Goal: Transaction & Acquisition: Purchase product/service

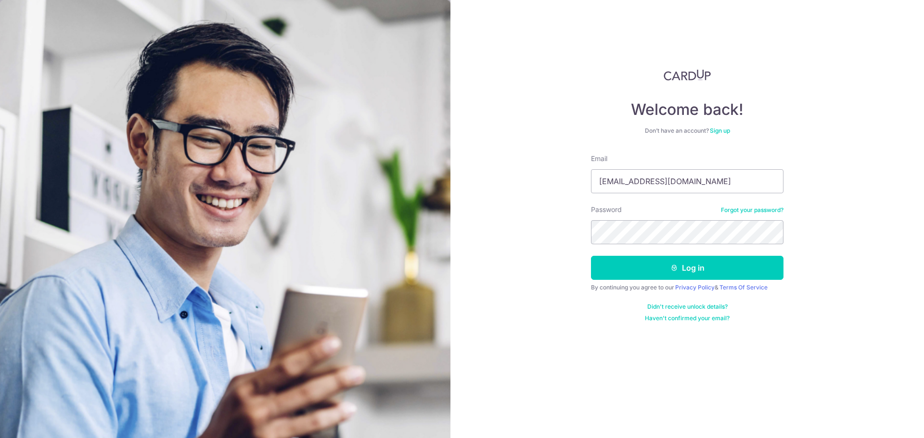
type input "[EMAIL_ADDRESS][DOMAIN_NAME]"
click at [660, 269] on button "Log in" at bounding box center [687, 268] width 192 height 24
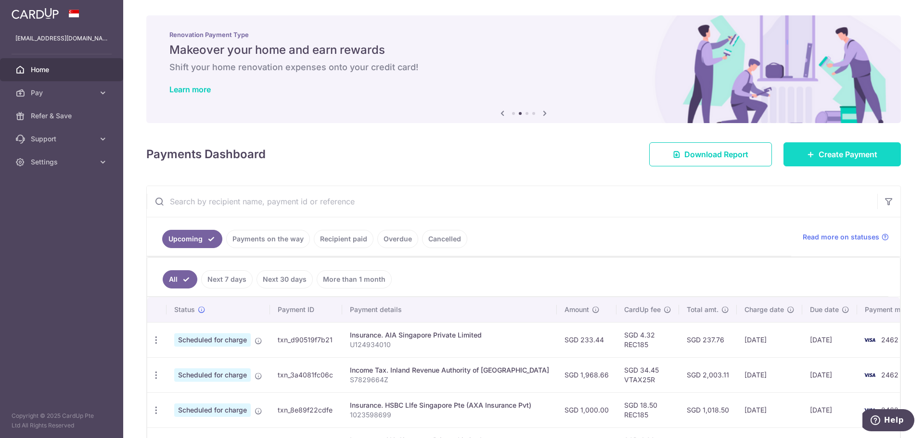
click at [835, 161] on link "Create Payment" at bounding box center [841, 154] width 117 height 24
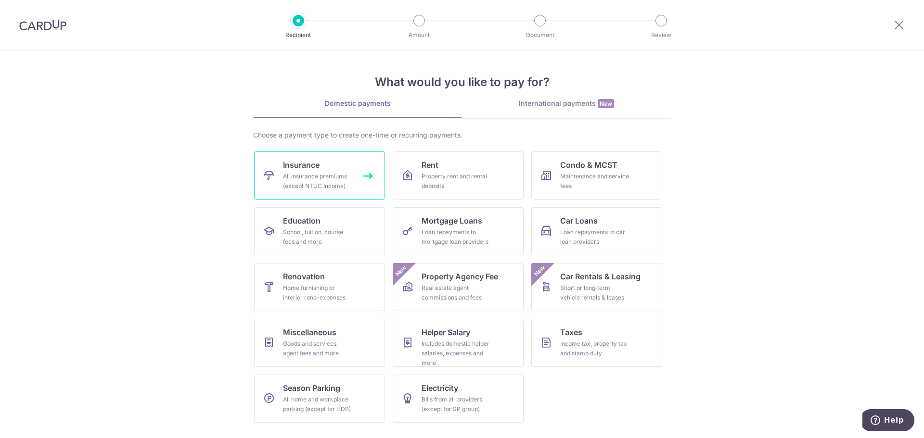
click at [337, 189] on div "All insurance premiums (except NTUC Income)" at bounding box center [317, 181] width 69 height 19
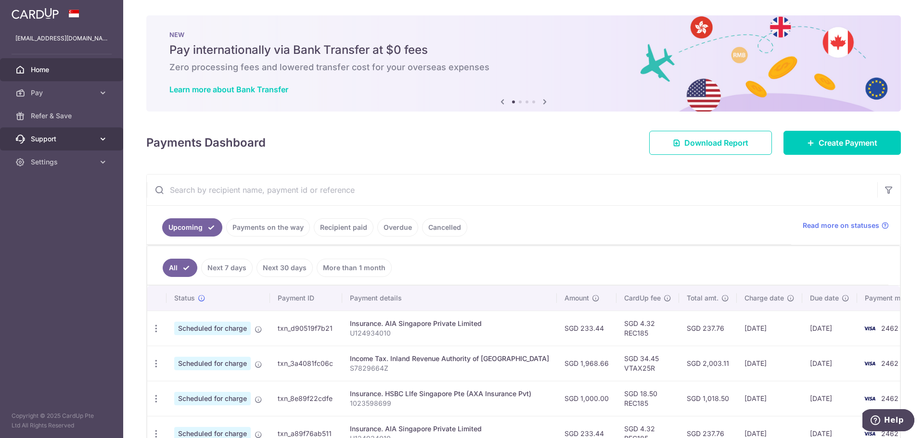
click at [101, 138] on icon at bounding box center [103, 139] width 10 height 10
click at [99, 224] on icon at bounding box center [103, 221] width 10 height 10
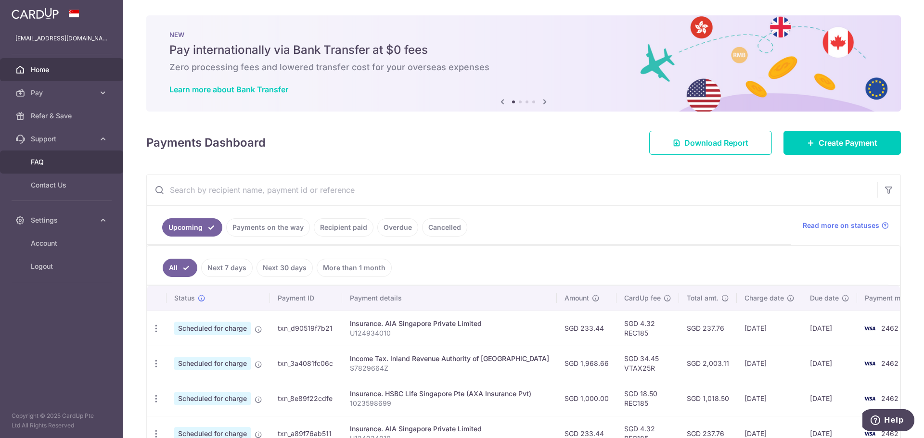
click at [50, 168] on link "FAQ" at bounding box center [61, 162] width 123 height 23
click at [52, 101] on link "Pay" at bounding box center [61, 92] width 123 height 23
click at [48, 66] on span "Home" at bounding box center [62, 70] width 63 height 10
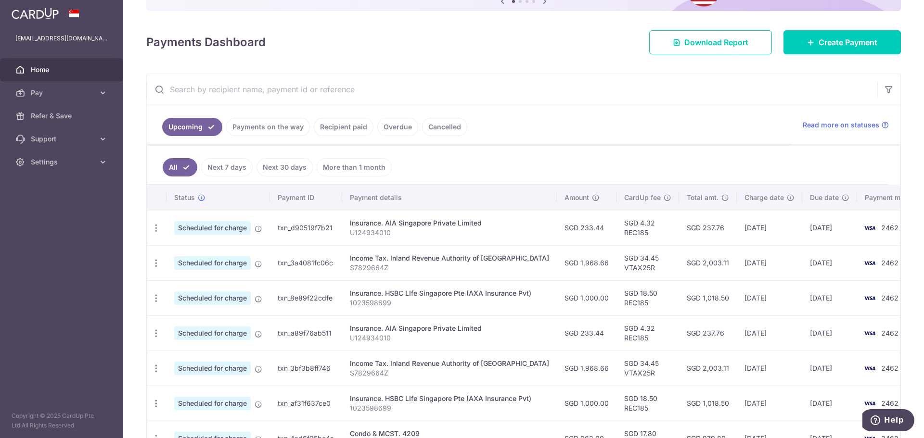
scroll to position [310, 0]
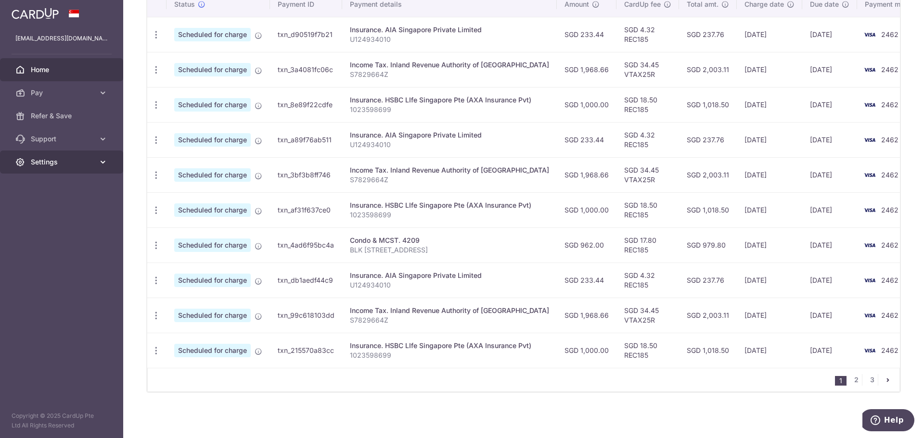
click at [55, 160] on span "Settings" at bounding box center [62, 162] width 63 height 10
click at [64, 140] on span "Support" at bounding box center [62, 139] width 63 height 10
click at [45, 160] on span "FAQ" at bounding box center [62, 162] width 63 height 10
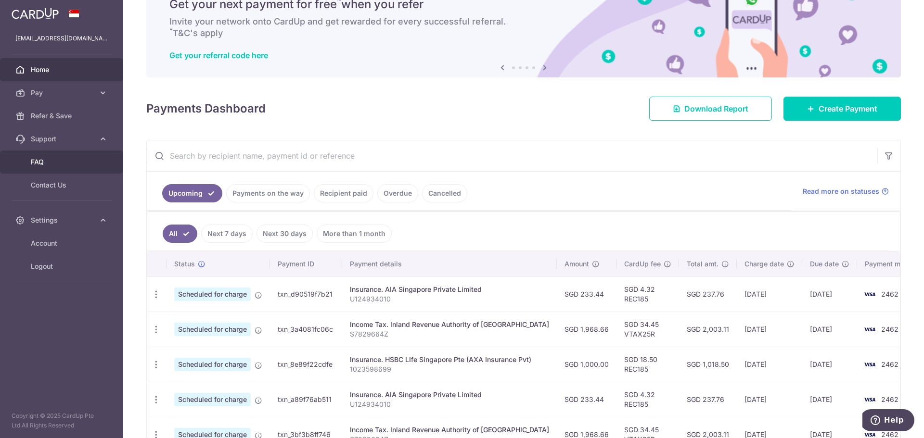
scroll to position [0, 0]
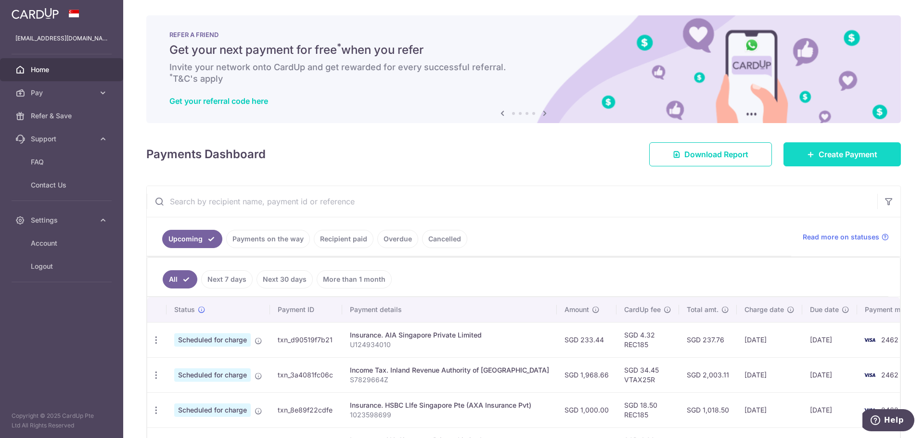
click at [843, 151] on span "Create Payment" at bounding box center [847, 155] width 59 height 12
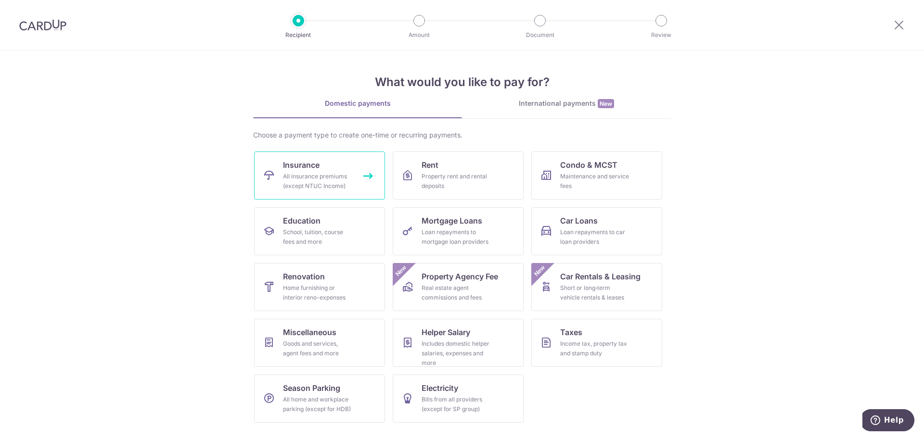
click at [321, 190] on div "All insurance premiums (except NTUC Income)" at bounding box center [317, 181] width 69 height 19
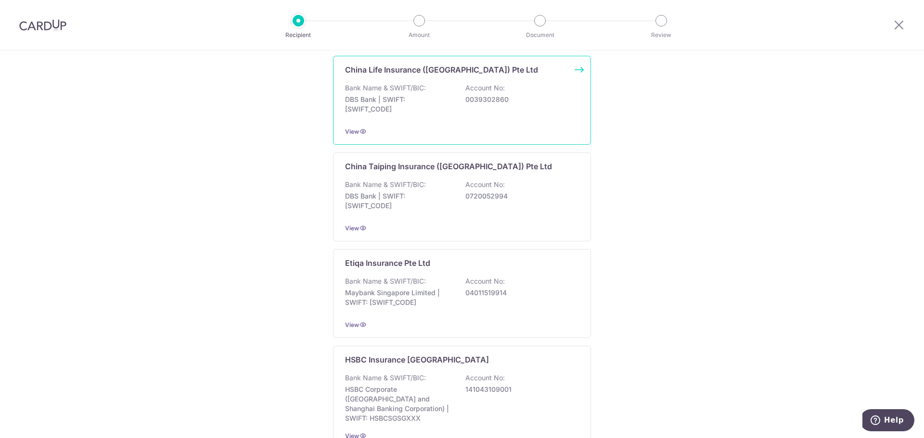
scroll to position [561, 0]
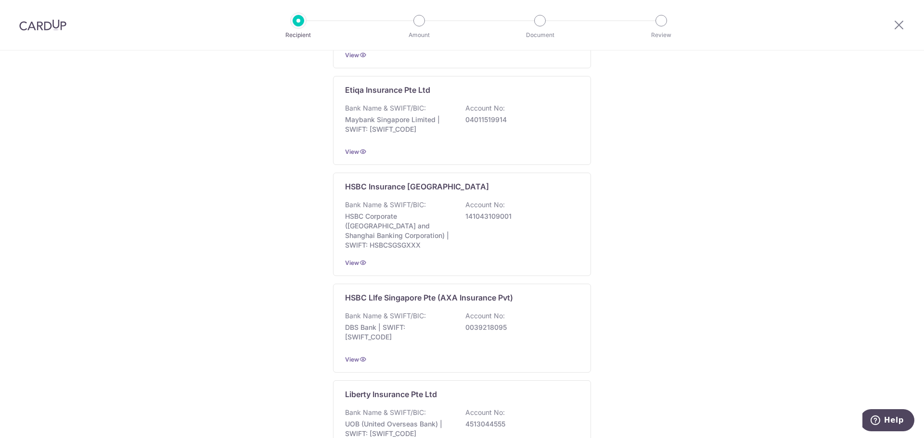
click at [533, 292] on div "HSBC LIfe Singapore Pte (AXA Insurance Pvt)" at bounding box center [456, 298] width 222 height 12
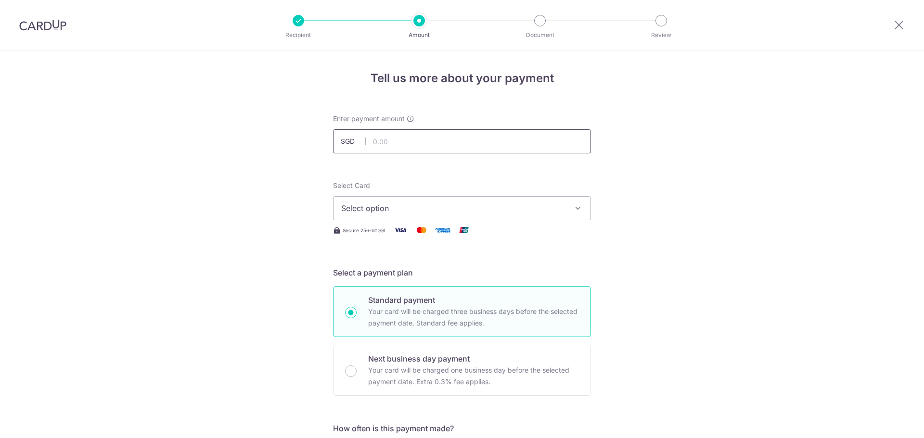
click at [377, 135] on input "text" at bounding box center [462, 141] width 258 height 24
click at [399, 140] on input "text" at bounding box center [462, 141] width 258 height 24
type input "283.50"
click at [439, 211] on span "Select option" at bounding box center [453, 209] width 224 height 12
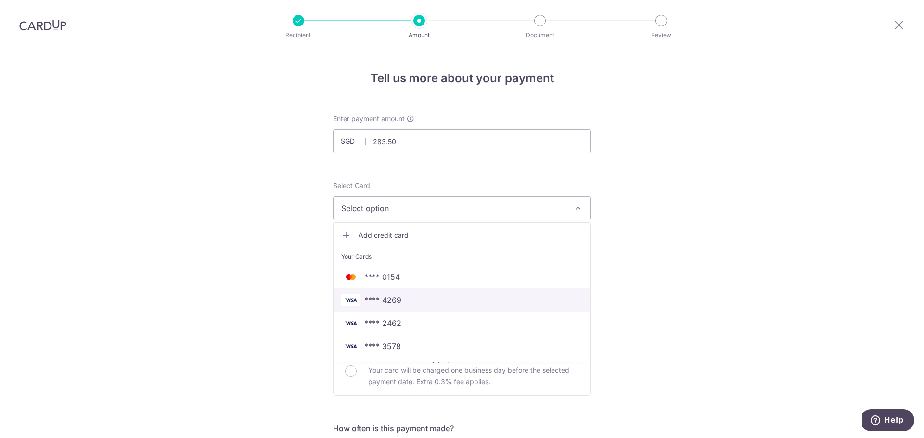
click at [404, 301] on span "**** 4269" at bounding box center [461, 300] width 241 height 12
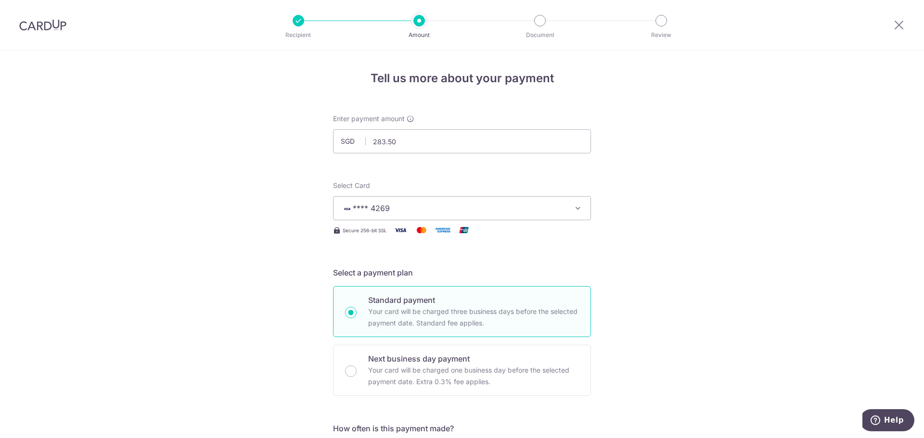
click at [547, 200] on button "**** 4269" at bounding box center [462, 208] width 258 height 24
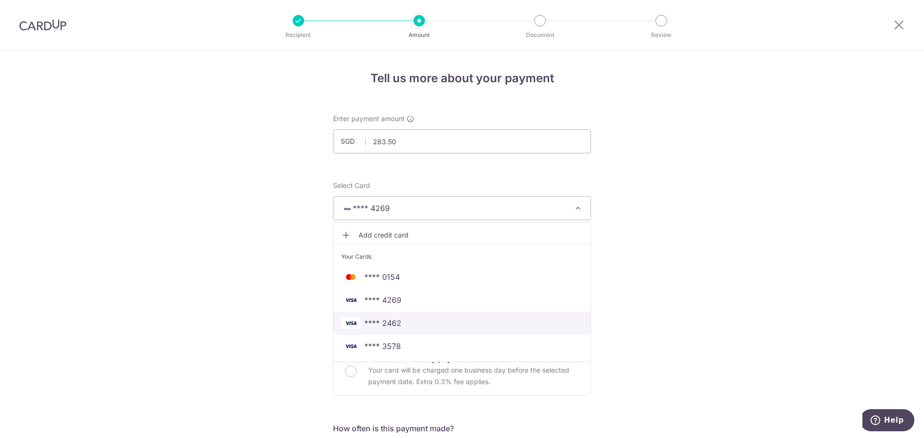
click at [399, 316] on link "**** 2462" at bounding box center [461, 323] width 257 height 23
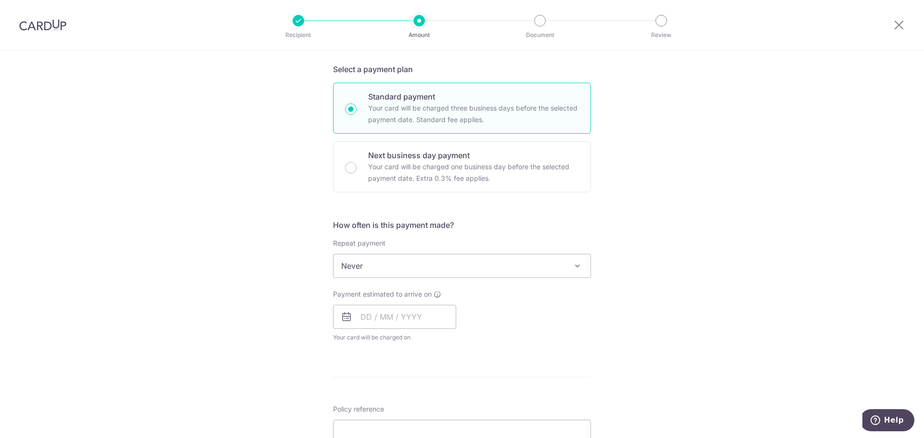
scroll to position [225, 0]
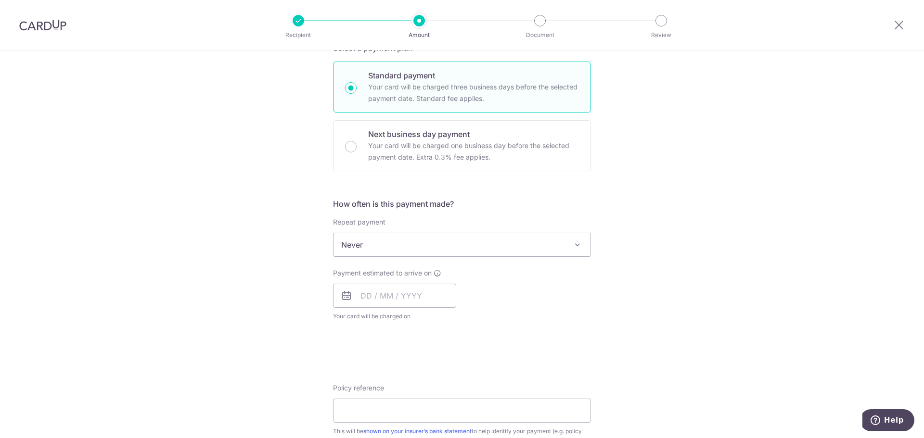
click at [364, 249] on span "Never" at bounding box center [461, 244] width 257 height 23
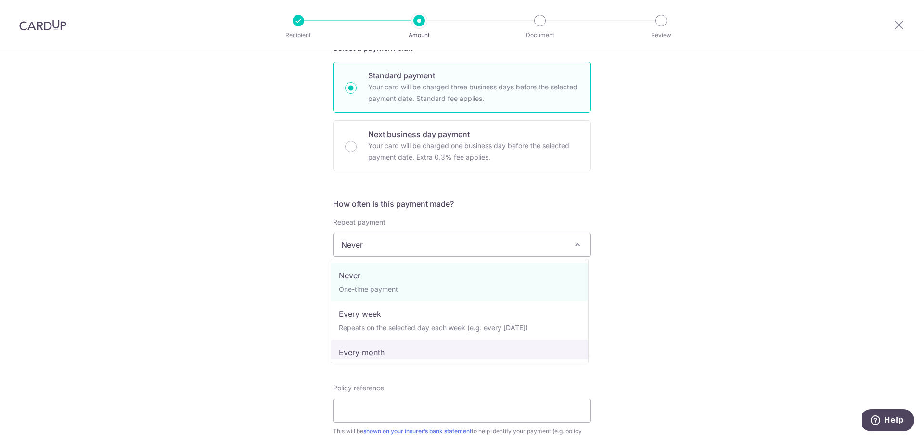
select select "3"
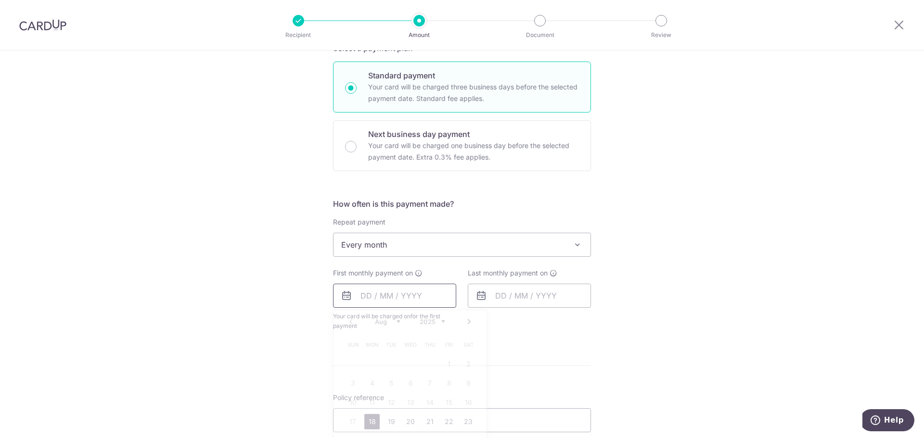
click at [386, 299] on input "text" at bounding box center [394, 296] width 123 height 24
click at [469, 321] on link "Next" at bounding box center [469, 322] width 12 height 12
drag, startPoint x: 691, startPoint y: 292, endPoint x: 311, endPoint y: 87, distance: 432.2
click at [691, 292] on div "Tell us more about your payment Enter payment amount SGD 283.50 283.50 Select C…" at bounding box center [462, 266] width 924 height 880
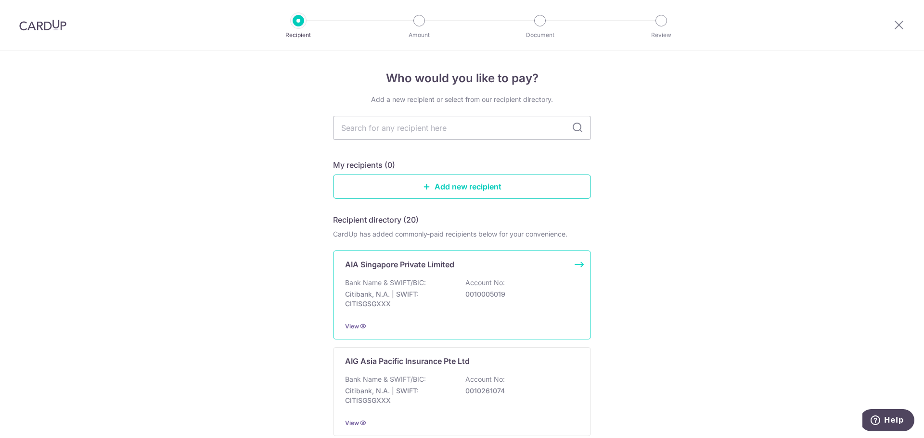
click at [484, 280] on p "Account No:" at bounding box center [484, 283] width 39 height 10
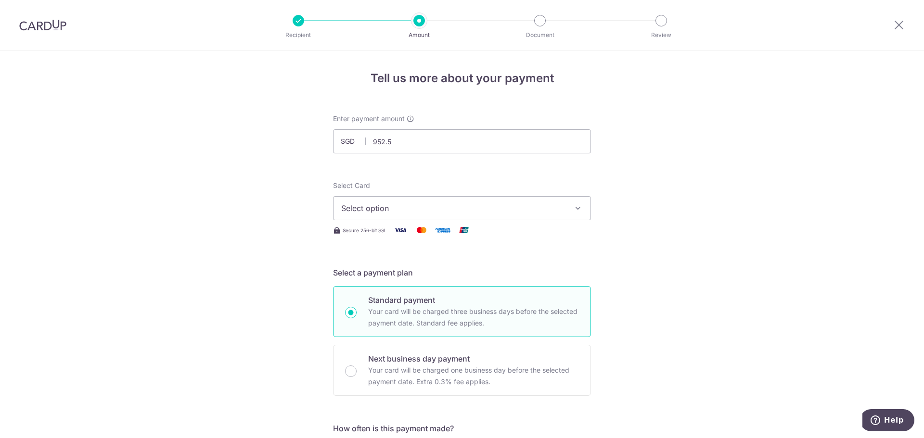
type input "952.54"
click at [403, 222] on div "Select Card Select option Add credit card Your Cards **** 0154 **** 4269 **** 2…" at bounding box center [462, 208] width 258 height 55
click at [413, 207] on span "Select option" at bounding box center [453, 209] width 224 height 12
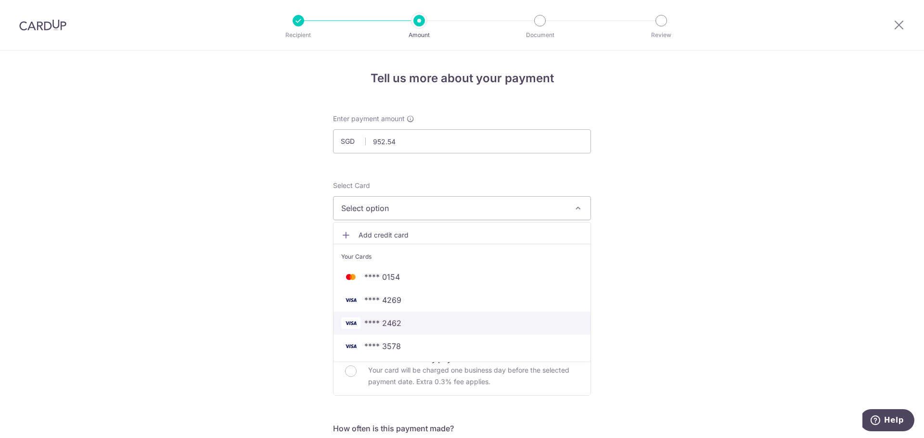
click at [379, 332] on link "**** 2462" at bounding box center [461, 323] width 257 height 23
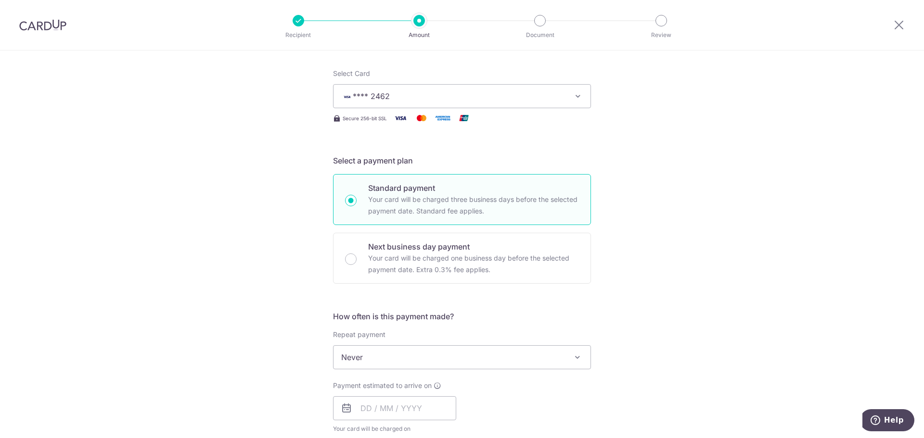
scroll to position [337, 0]
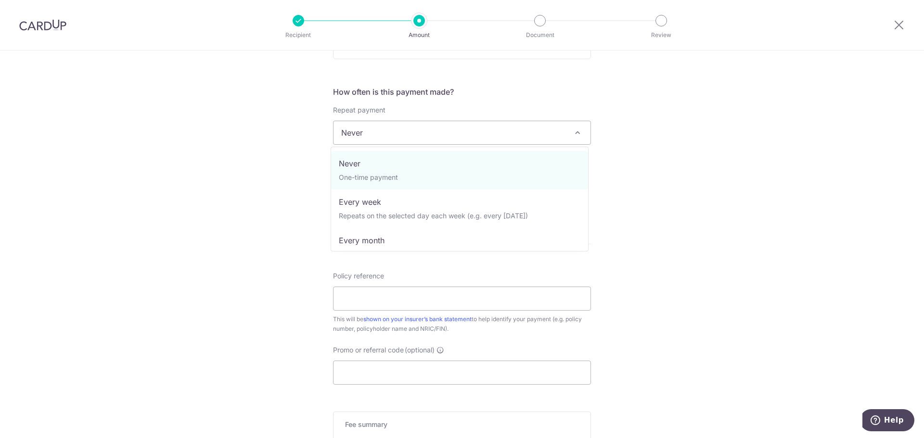
click at [398, 132] on span "Never" at bounding box center [461, 132] width 257 height 23
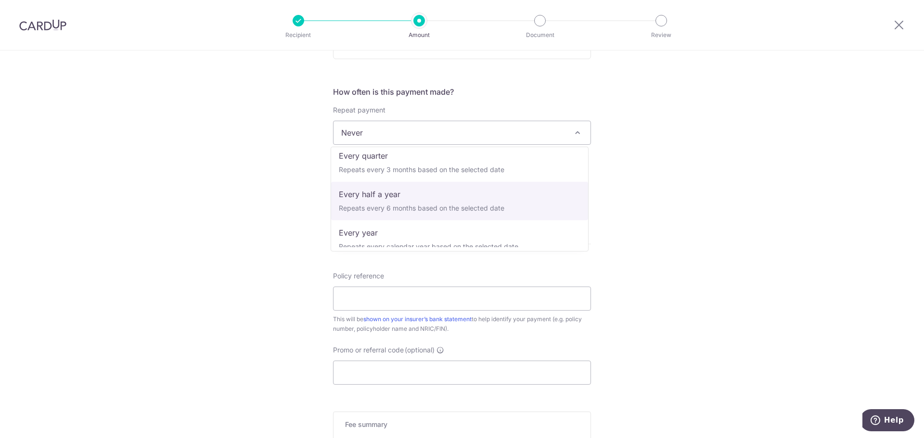
scroll to position [135, 0]
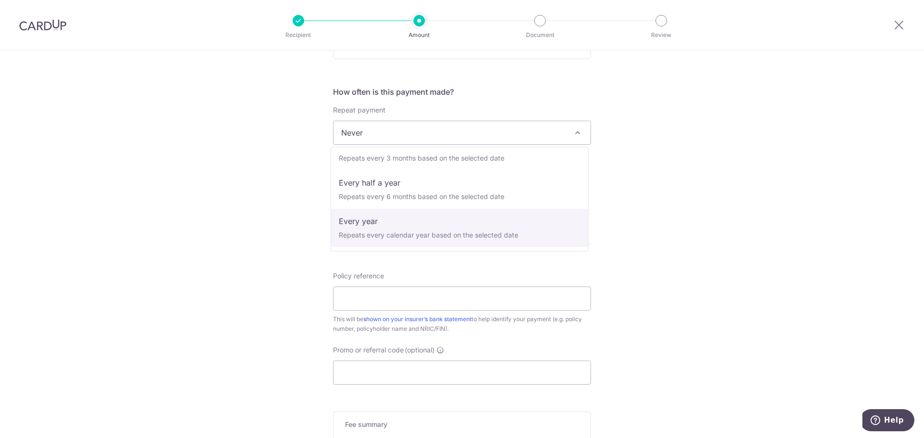
select select "6"
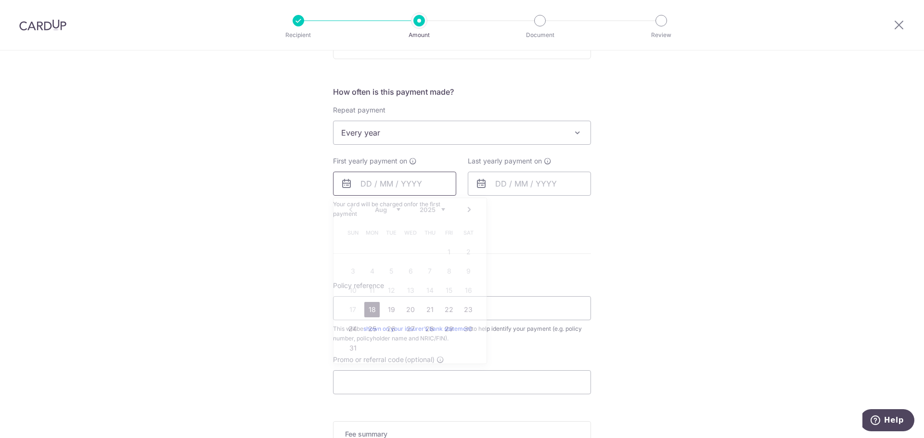
click at [390, 181] on input "text" at bounding box center [394, 184] width 123 height 24
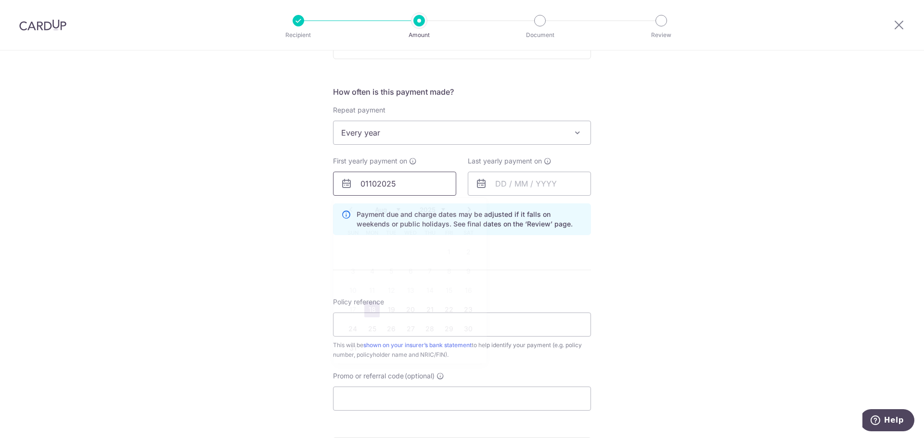
drag, startPoint x: 401, startPoint y: 179, endPoint x: 237, endPoint y: 181, distance: 163.6
click at [240, 181] on div "Tell us more about your payment Enter payment amount SGD 952.54 952.54 Select C…" at bounding box center [462, 162] width 924 height 896
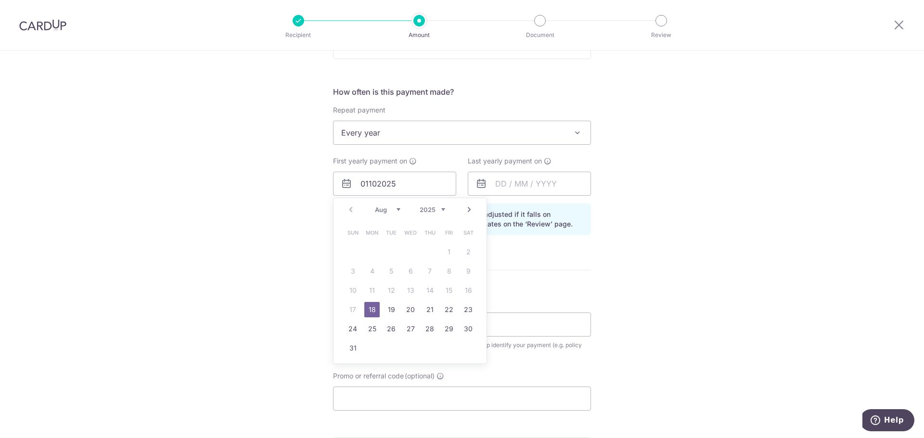
drag, startPoint x: 393, startPoint y: 209, endPoint x: 381, endPoint y: 232, distance: 26.0
click at [393, 209] on select "Aug Sep Oct Nov Dec" at bounding box center [387, 210] width 25 height 8
drag, startPoint x: 387, startPoint y: 210, endPoint x: 393, endPoint y: 211, distance: 5.3
click at [387, 210] on select "Aug Sep Oct Nov Dec" at bounding box center [387, 210] width 25 height 8
click at [466, 208] on link "Next" at bounding box center [469, 210] width 12 height 12
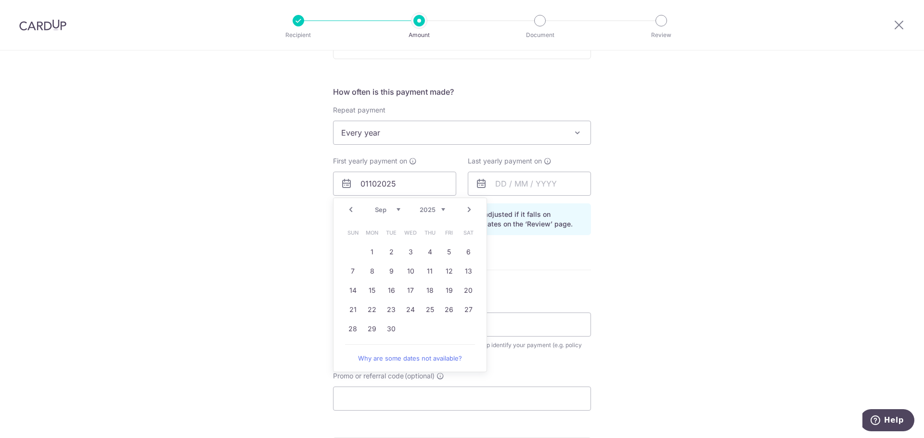
click at [466, 208] on link "Next" at bounding box center [469, 210] width 12 height 12
click at [405, 291] on link "15" at bounding box center [410, 290] width 15 height 15
type input "15/10/2025"
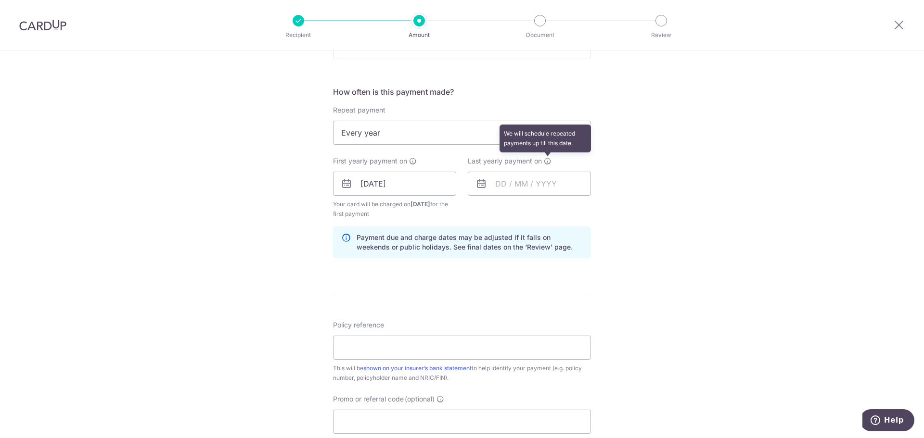
click at [546, 161] on icon at bounding box center [548, 161] width 8 height 8
click at [527, 177] on input "text" at bounding box center [529, 184] width 123 height 24
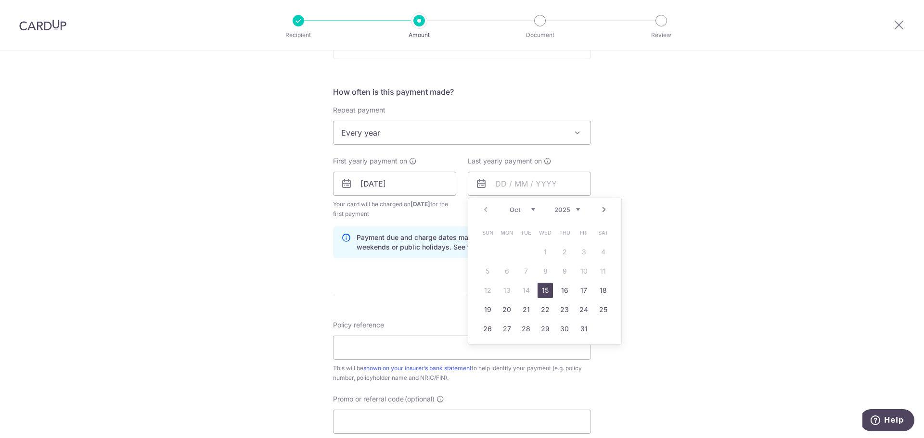
click at [572, 208] on select "2025 2026 2027 2028 2029 2030 2031 2032 2033 2034 2035" at bounding box center [566, 210] width 25 height 8
click at [521, 292] on link "15" at bounding box center [525, 290] width 15 height 15
type input "15/10/2030"
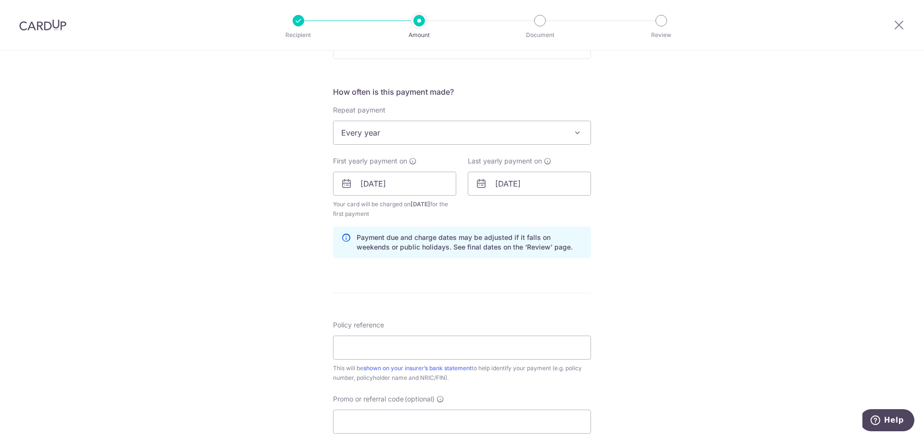
click at [646, 257] on div "Tell us more about your payment Enter payment amount SGD 952.54 952.54 Select C…" at bounding box center [462, 173] width 924 height 919
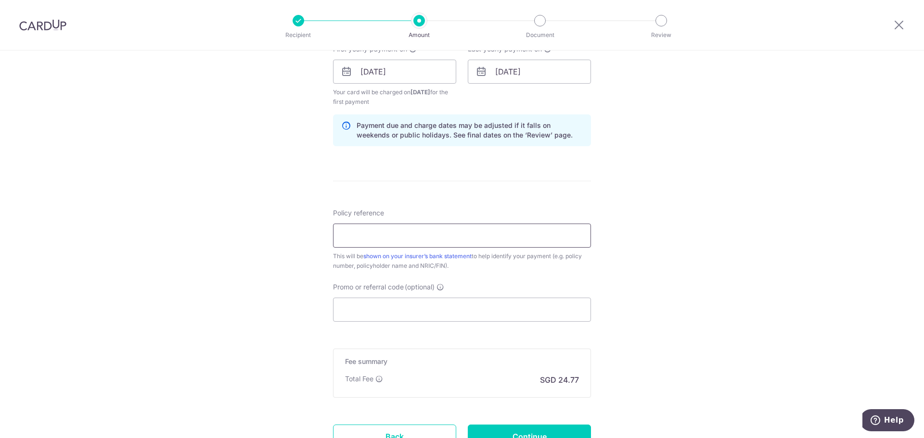
click at [429, 241] on input "Policy reference" at bounding box center [462, 236] width 258 height 24
type input "E238749023"
click at [407, 305] on input "Promo or referral code (optional)" at bounding box center [462, 310] width 258 height 24
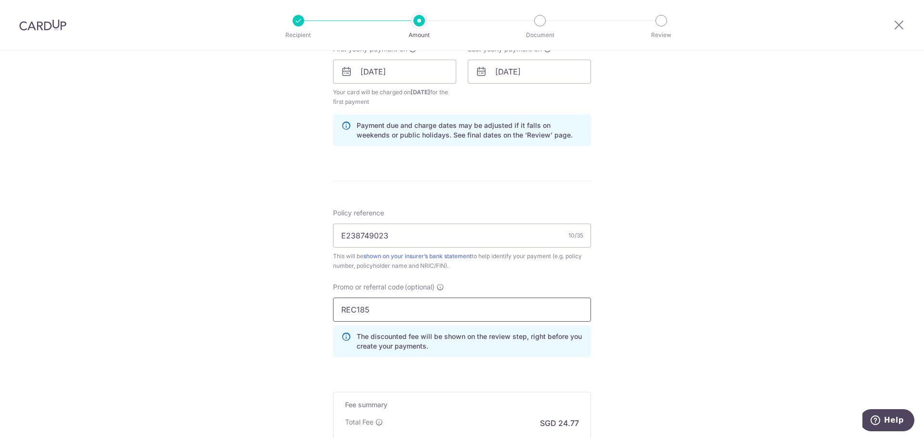
type input "REC185"
click at [779, 286] on div "Tell us more about your payment Enter payment amount SGD 952.54 952.54 Select C…" at bounding box center [462, 83] width 924 height 963
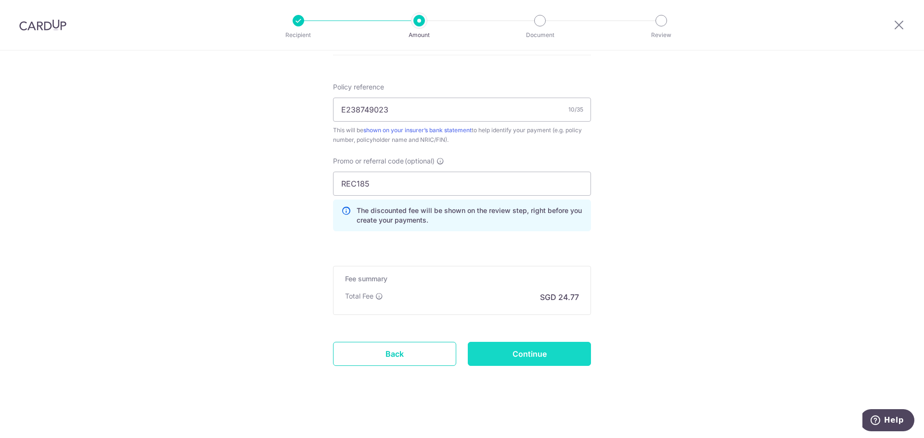
click at [528, 356] on input "Continue" at bounding box center [529, 354] width 123 height 24
type input "Create Schedule"
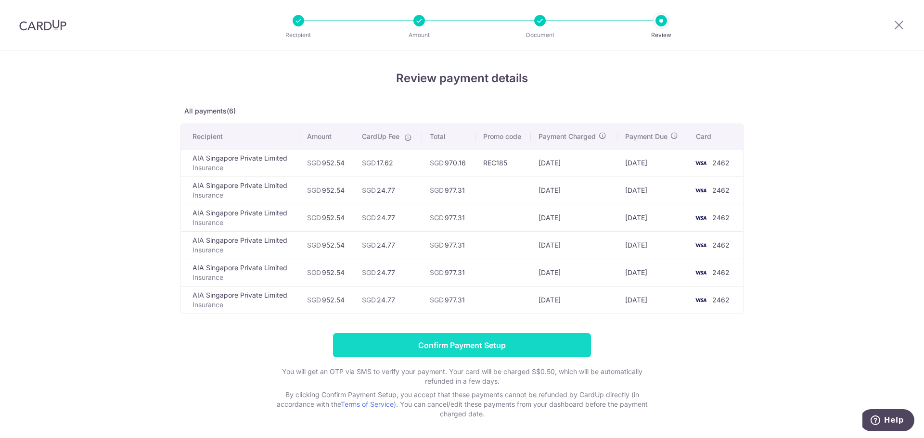
click at [551, 336] on input "Confirm Payment Setup" at bounding box center [462, 345] width 258 height 24
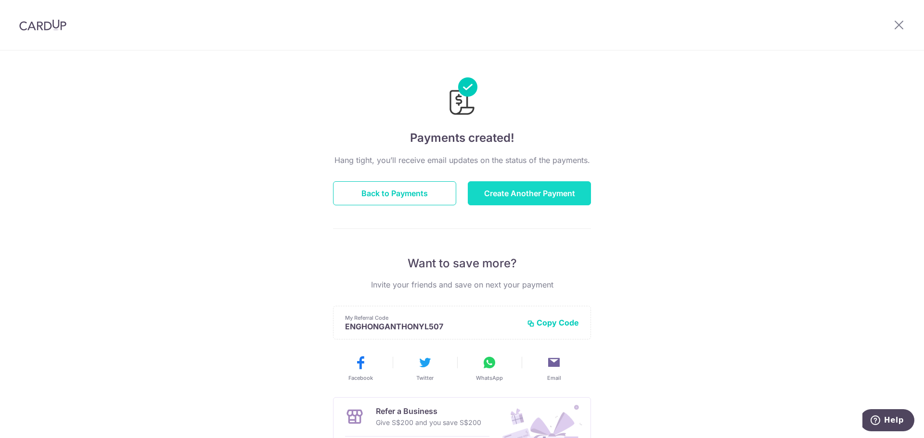
click at [526, 192] on button "Create Another Payment" at bounding box center [529, 193] width 123 height 24
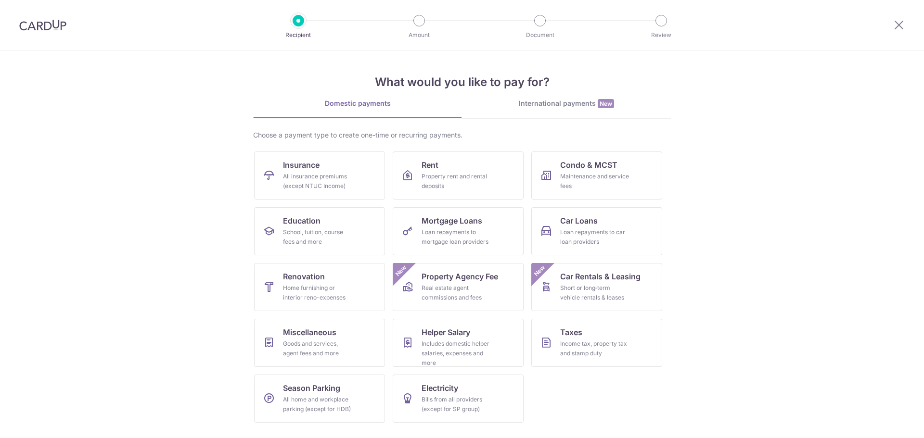
click at [318, 177] on div "All insurance premiums (except NTUC Income)" at bounding box center [317, 181] width 69 height 19
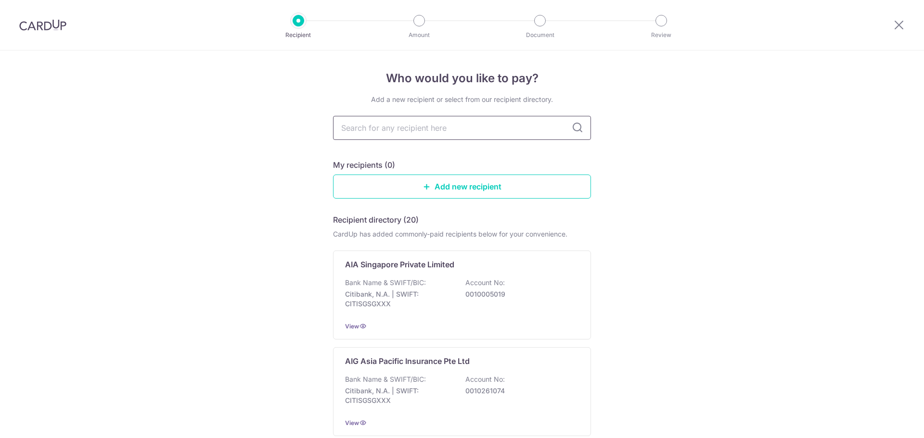
click at [391, 125] on input "text" at bounding box center [462, 128] width 258 height 24
click at [390, 303] on p "Citibank, N.A. | SWIFT: CITISGSGXXX" at bounding box center [399, 299] width 108 height 19
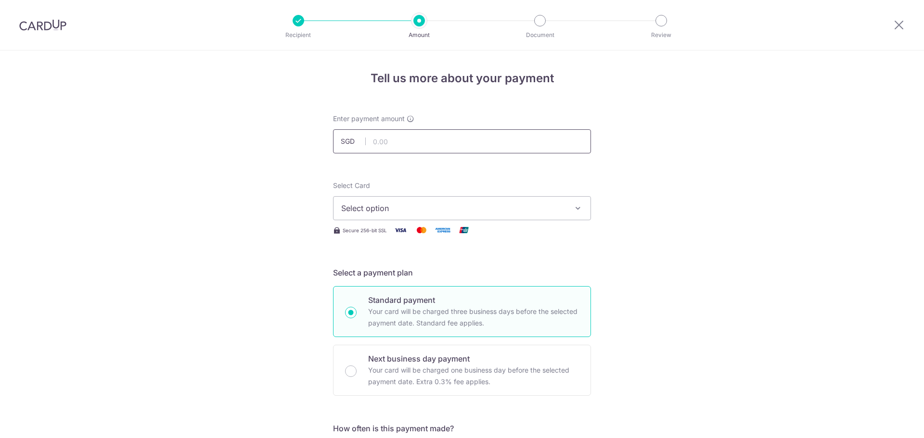
drag, startPoint x: 0, startPoint y: 0, endPoint x: 387, endPoint y: 146, distance: 413.8
click at [387, 146] on input "text" at bounding box center [462, 141] width 258 height 24
type input "100.00"
click at [375, 212] on span "Select option" at bounding box center [453, 209] width 224 height 12
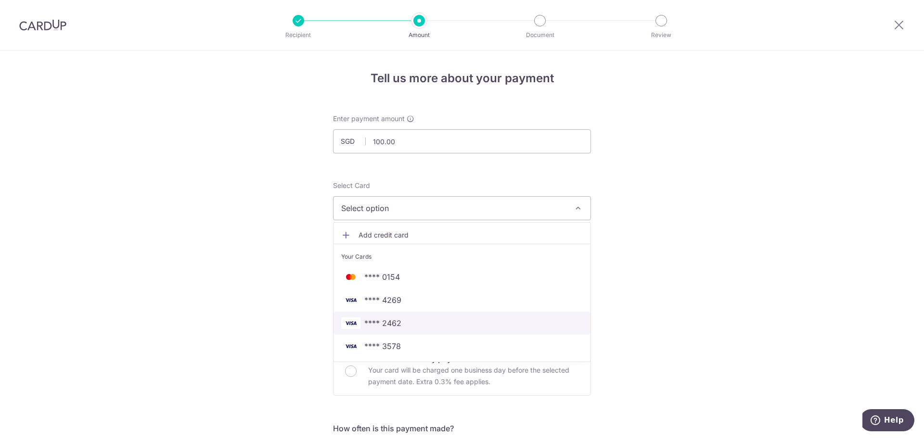
click at [402, 327] on span "**** 2462" at bounding box center [461, 323] width 241 height 12
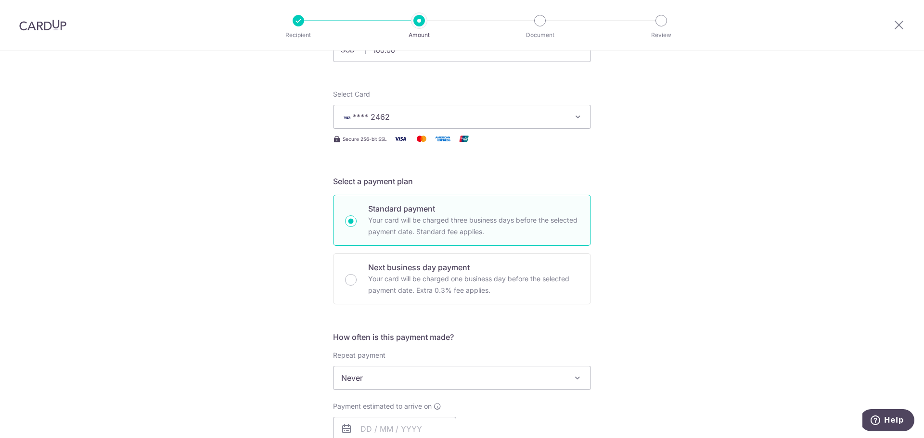
scroll to position [225, 0]
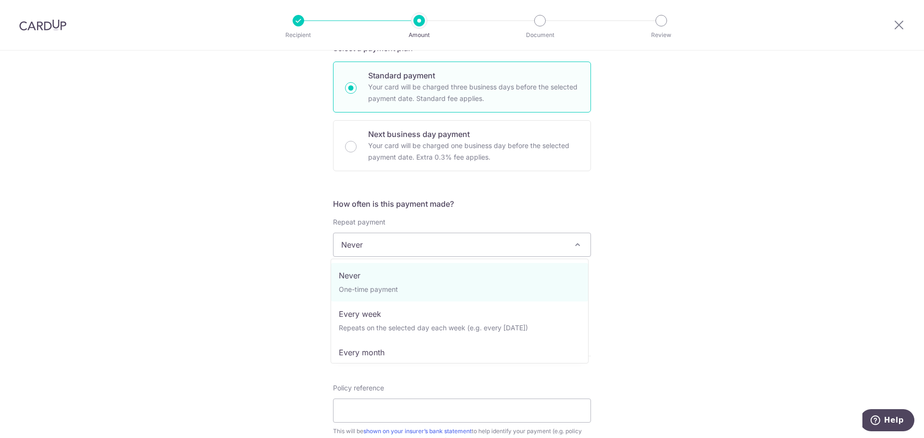
click at [413, 245] on span "Never" at bounding box center [461, 244] width 257 height 23
select select "3"
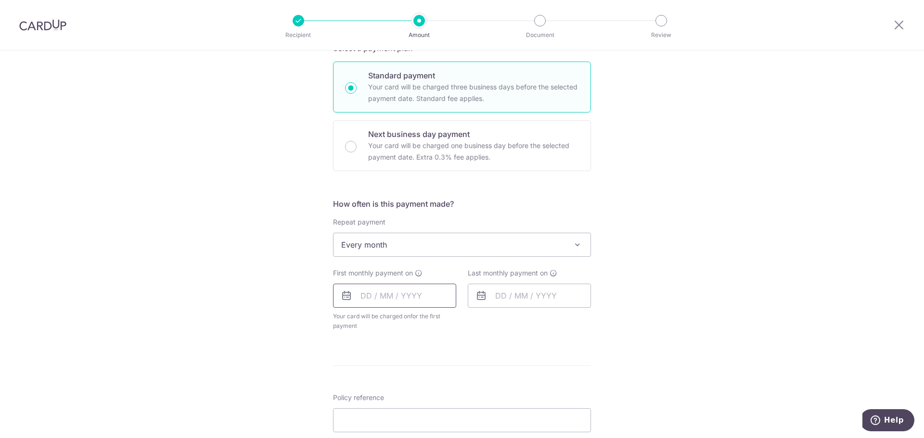
click at [377, 291] on input "text" at bounding box center [394, 296] width 123 height 24
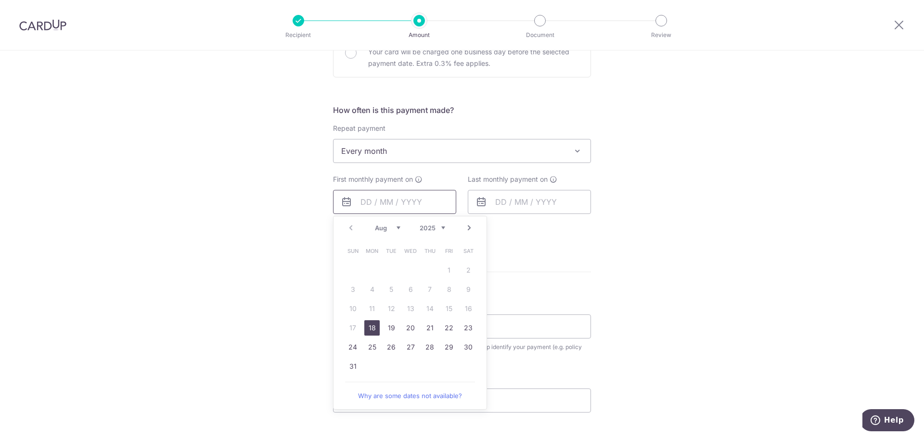
scroll to position [337, 0]
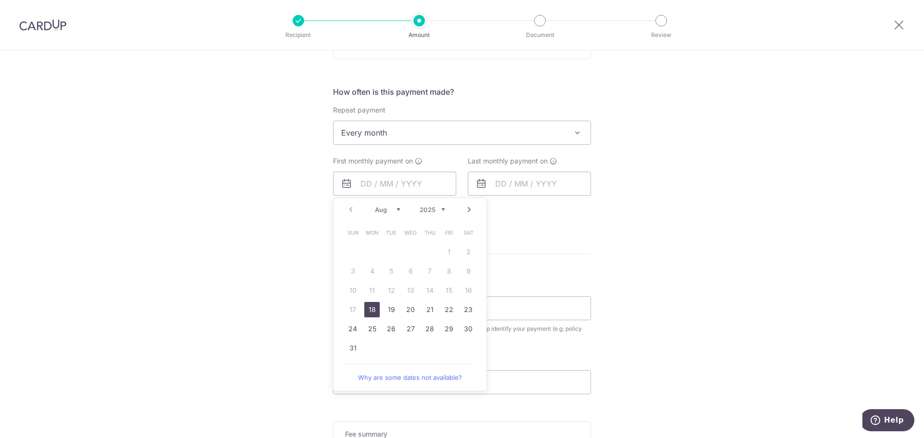
click at [365, 311] on link "18" at bounding box center [371, 309] width 15 height 15
type input "[DATE]"
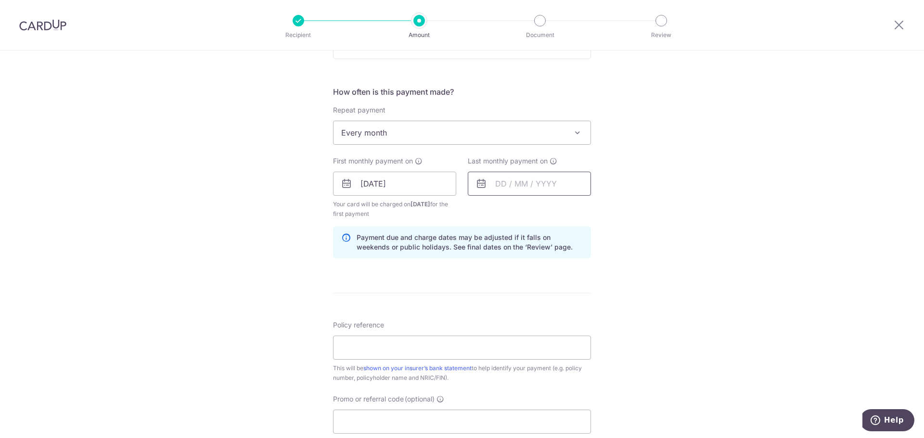
click at [515, 179] on input "text" at bounding box center [529, 184] width 123 height 24
drag, startPoint x: 572, startPoint y: 210, endPoint x: 569, endPoint y: 213, distance: 5.1
click at [572, 210] on select "2025 2026 2027 2028 2029 2030 2031 2032 2033 2034 2035" at bounding box center [566, 210] width 25 height 8
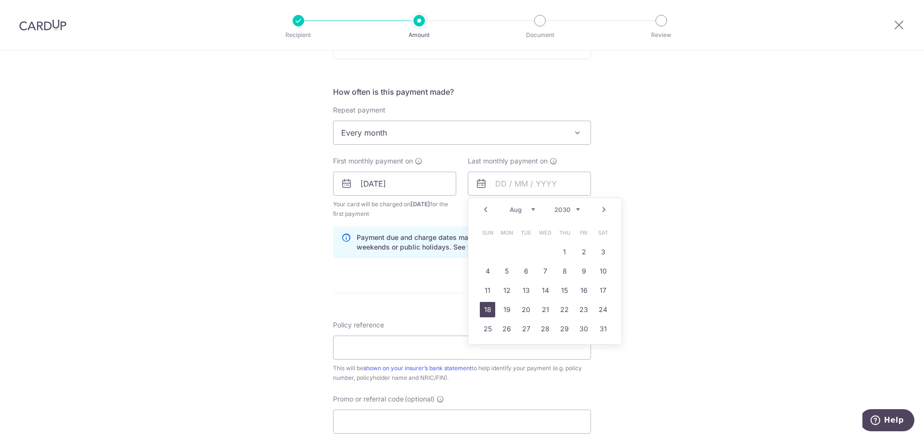
click at [491, 311] on link "18" at bounding box center [487, 309] width 15 height 15
type input "[DATE]"
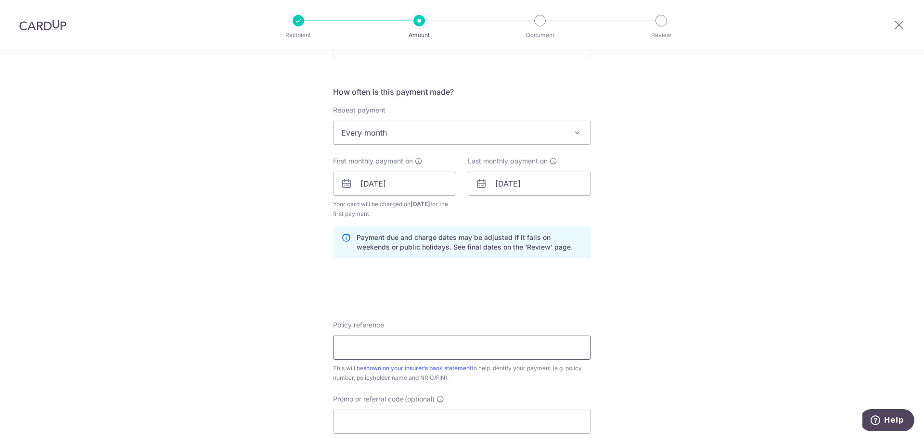
click at [414, 344] on input "Policy reference" at bounding box center [462, 348] width 258 height 24
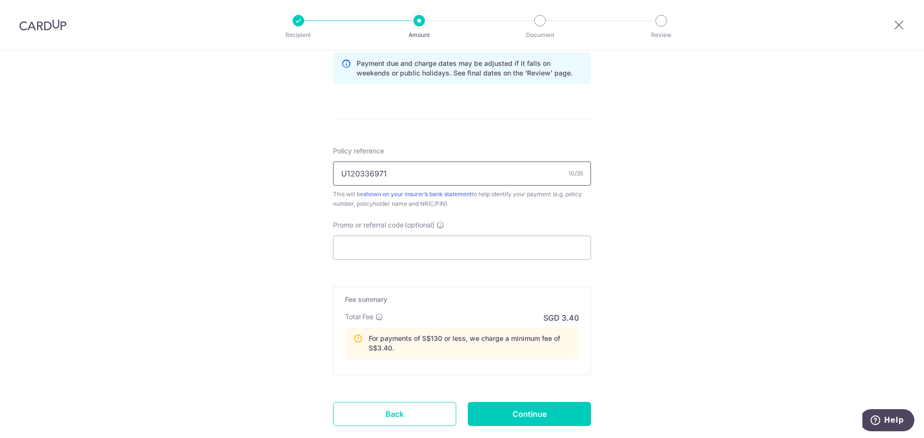
scroll to position [561, 0]
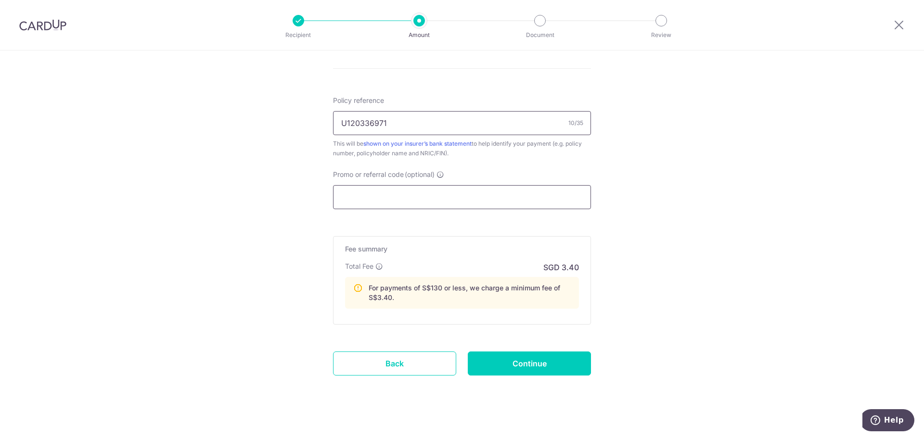
type input "U120336971"
click at [412, 202] on input "Promo or referral code (optional)" at bounding box center [462, 197] width 258 height 24
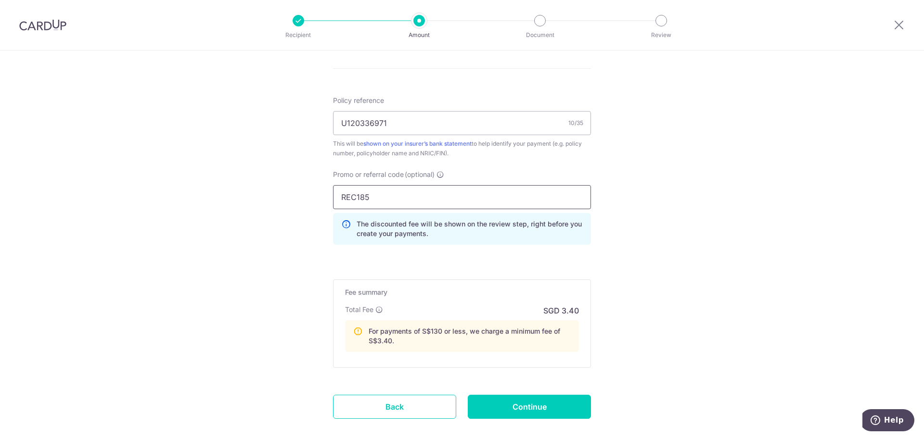
type input "REC185"
click at [398, 407] on link "Back" at bounding box center [394, 407] width 123 height 24
